Goal: Transaction & Acquisition: Purchase product/service

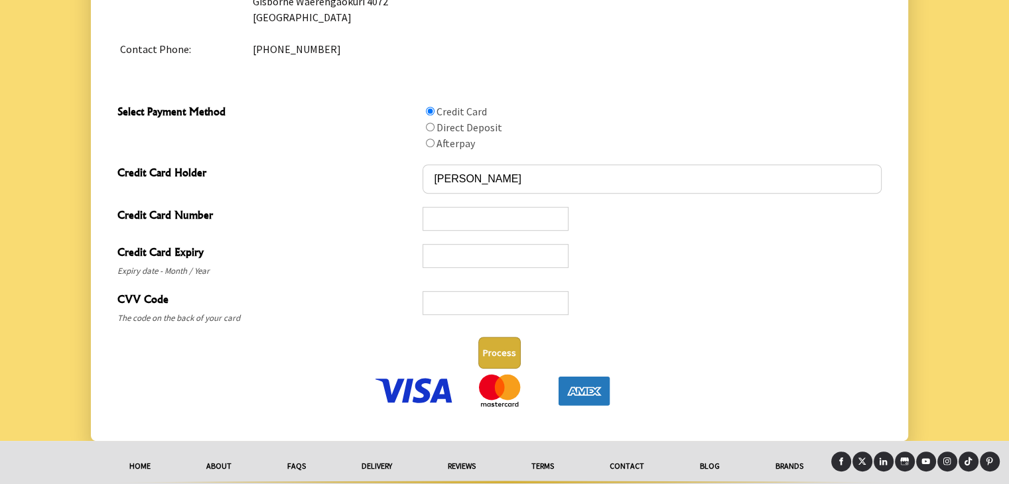
scroll to position [642, 0]
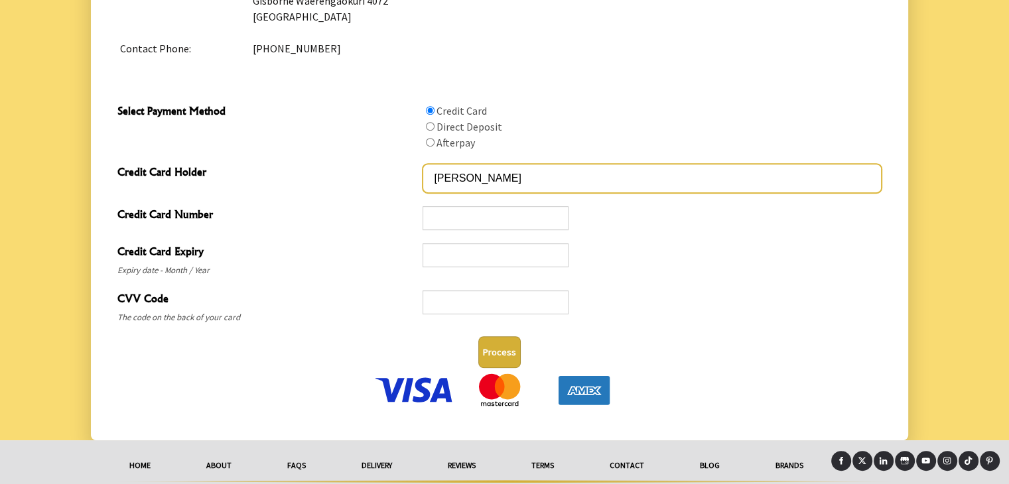
click at [472, 182] on input "ANDRéS MALDONADO" at bounding box center [652, 178] width 458 height 29
type input "ANDRES MALDONADO"
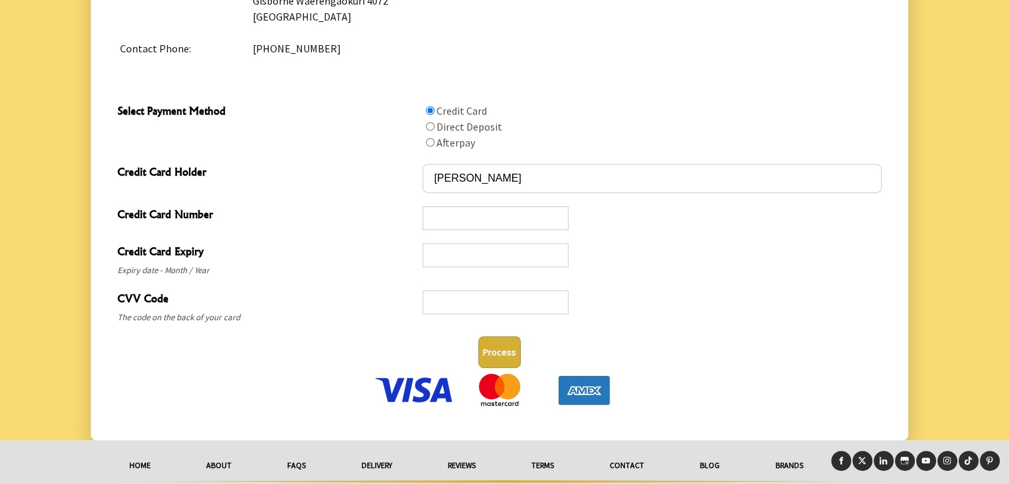
click at [494, 227] on div at bounding box center [496, 218] width 146 height 24
click at [429, 126] on input "Select Payment Method" at bounding box center [430, 126] width 9 height 9
radio input "true"
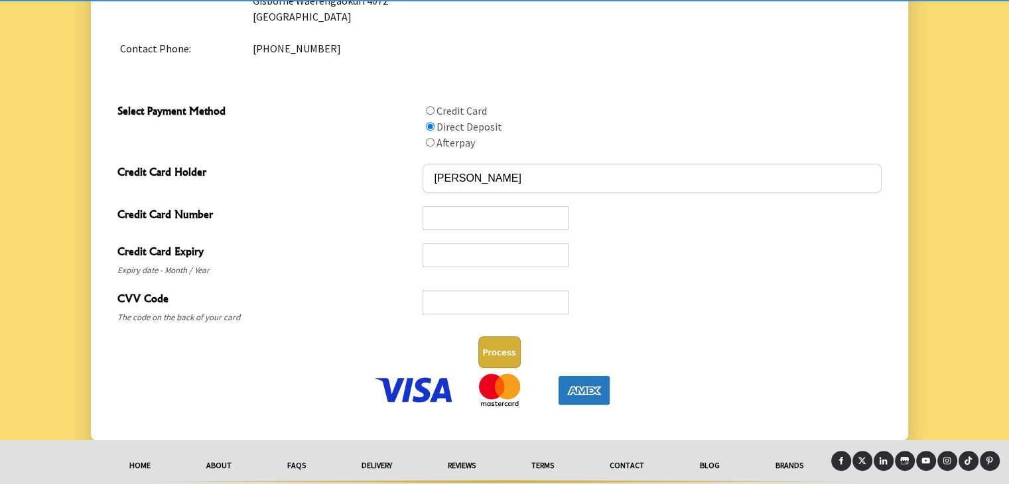
scroll to position [488, 0]
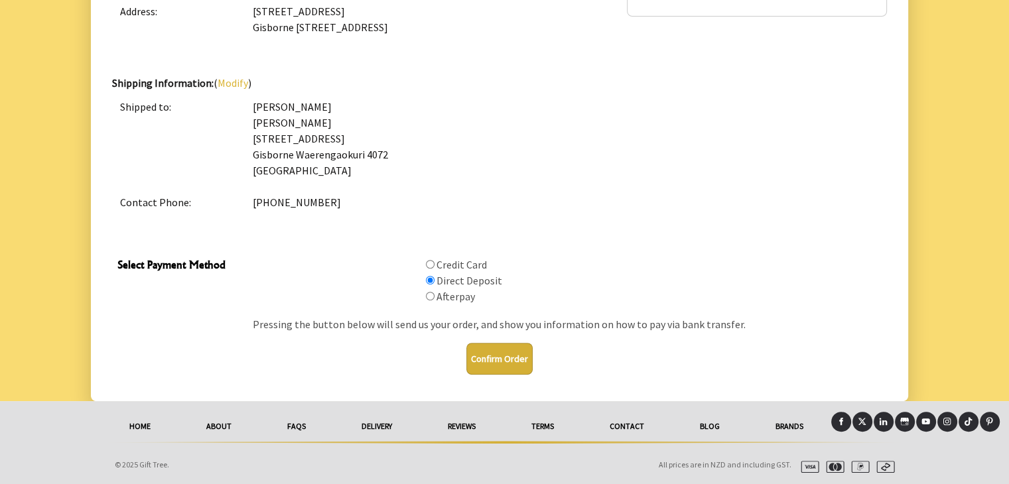
click at [490, 363] on button "Confirm Order" at bounding box center [499, 359] width 66 height 32
click at [584, 338] on div "Confirm Order" at bounding box center [499, 359] width 775 height 42
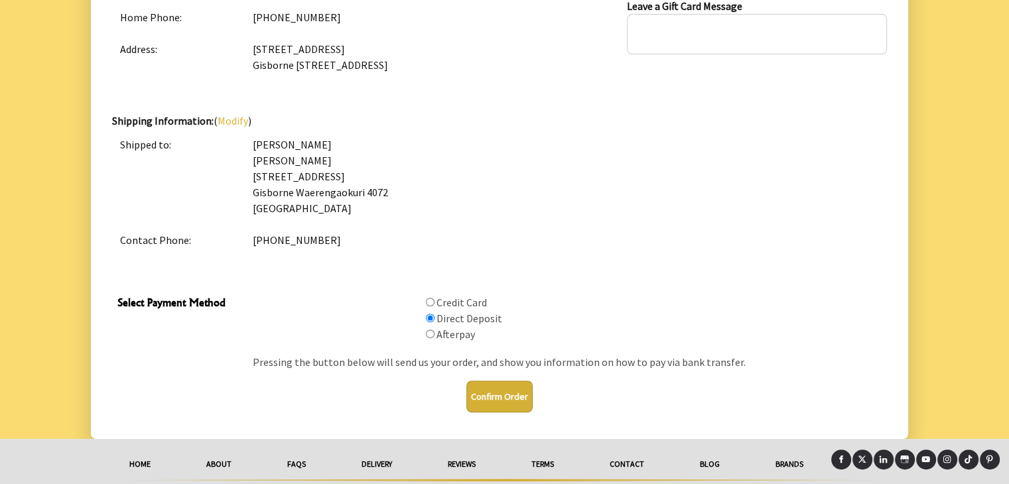
scroll to position [447, 0]
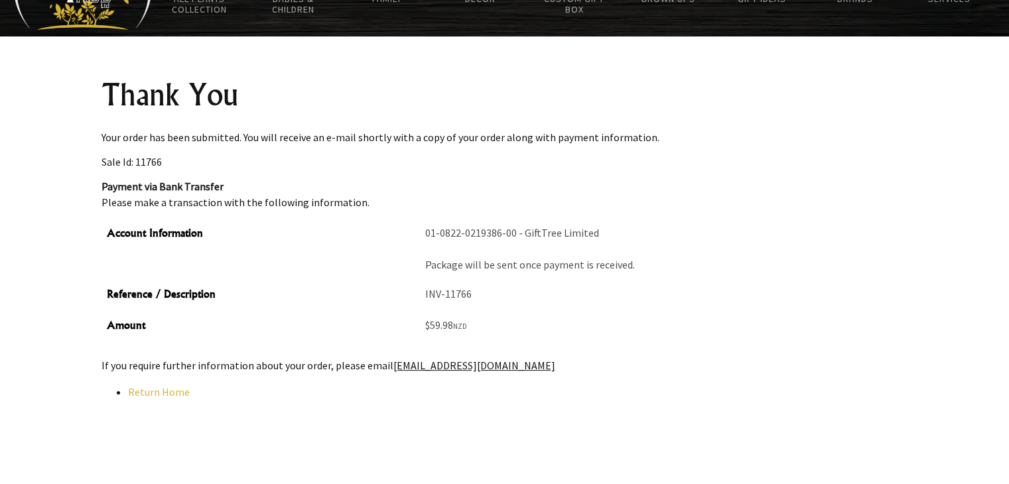
scroll to position [101, 0]
